Goal: Information Seeking & Learning: Check status

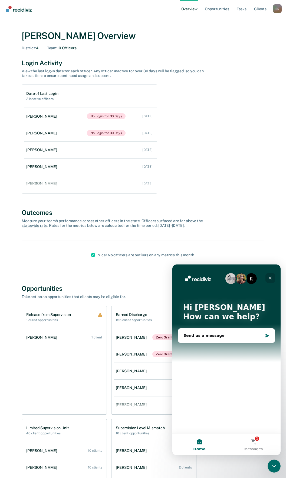
click at [272, 275] on div "Close" at bounding box center [271, 278] width 10 height 10
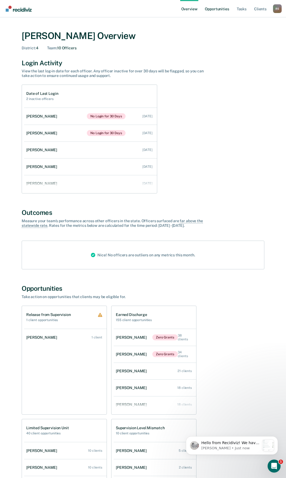
click at [214, 11] on link "Opportunities" at bounding box center [217, 8] width 26 height 17
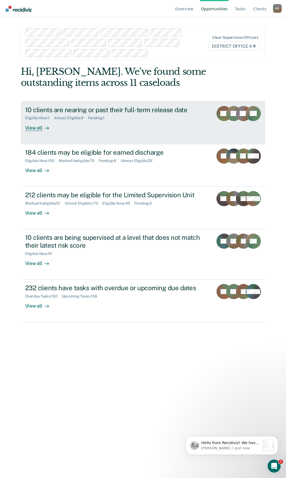
click at [129, 112] on div "10 clients are nearing or past their full-term release date" at bounding box center [117, 110] width 184 height 8
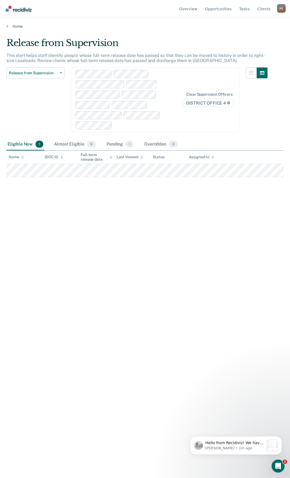
click at [278, 10] on div "R S" at bounding box center [281, 8] width 9 height 9
click at [250, 44] on link "Go to Operations" at bounding box center [259, 42] width 35 height 5
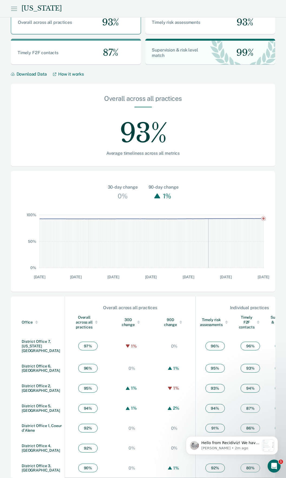
scroll to position [25, 0]
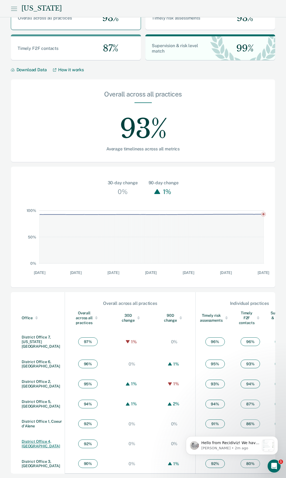
click at [37, 440] on link "District Office 4, [GEOGRAPHIC_DATA]" at bounding box center [41, 443] width 38 height 9
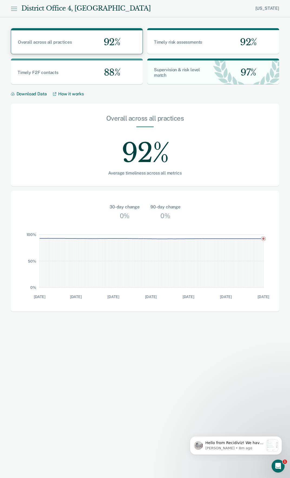
click at [72, 45] on div "Overall across all practices 92%" at bounding box center [77, 42] width 132 height 24
click at [65, 66] on div "Timely F2F contacts 88%" at bounding box center [77, 72] width 132 height 24
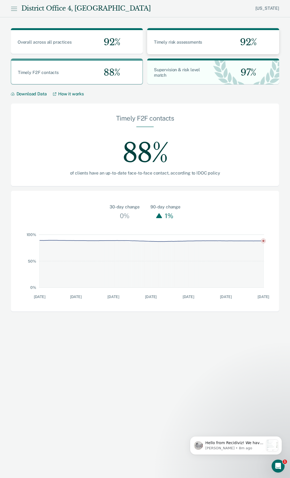
click at [167, 37] on div "Timely risk assessments 92%" at bounding box center [213, 42] width 132 height 24
click at [171, 68] on span "Supervision & risk level match" at bounding box center [177, 72] width 46 height 11
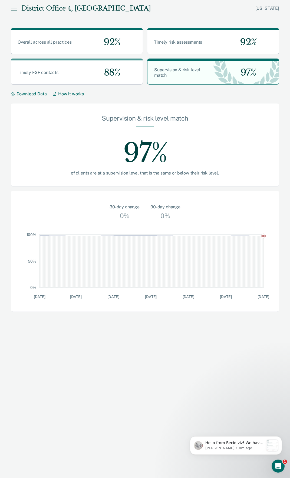
click at [13, 9] on icon at bounding box center [14, 8] width 6 height 6
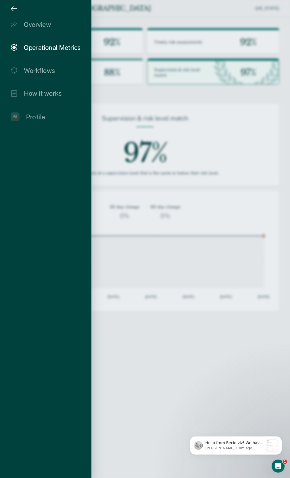
click at [13, 6] on icon "drawer" at bounding box center [12, 8] width 2 height 4
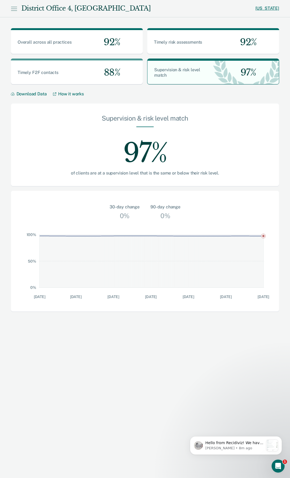
click at [271, 8] on link "[US_STATE]" at bounding box center [268, 8] width 24 height 5
